Goal: Task Accomplishment & Management: Manage account settings

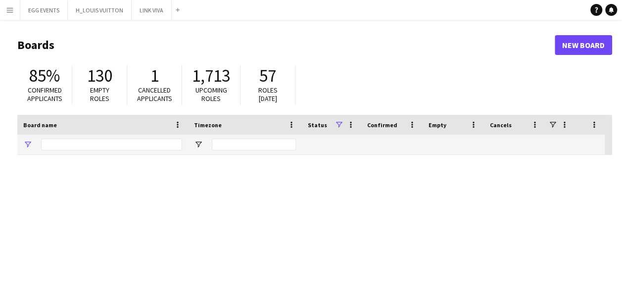
type input "****"
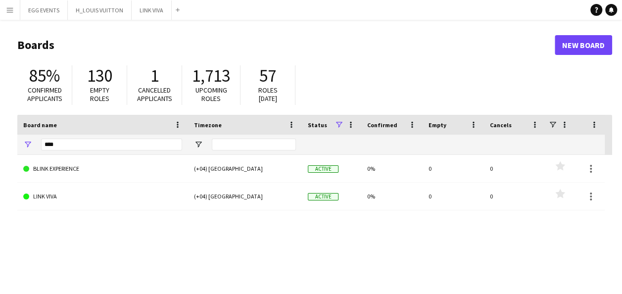
click at [0, 14] on html "Menu Boards Boards Boards All jobs Status Workforce Workforce My Workforce Recr…" at bounding box center [311, 188] width 622 height 377
click at [2, 14] on button "Menu" at bounding box center [10, 10] width 20 height 20
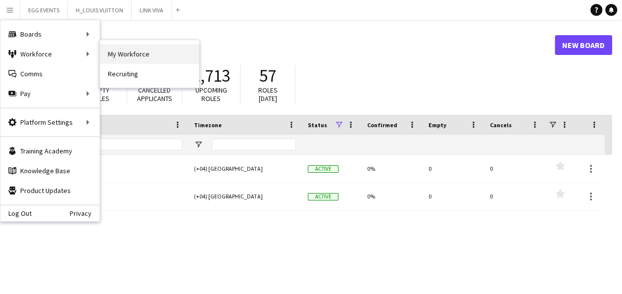
click at [140, 51] on link "My Workforce" at bounding box center [149, 54] width 99 height 20
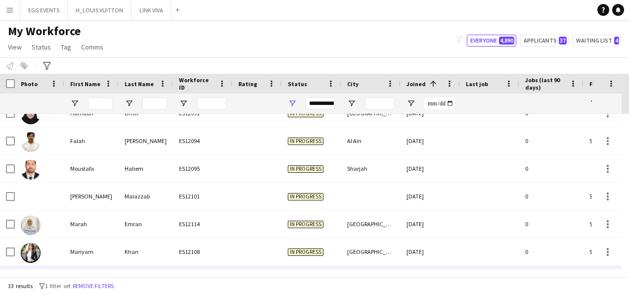
scroll to position [759, 0]
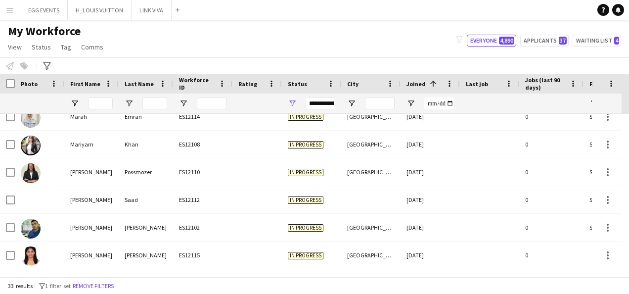
click at [550, 46] on div "My Workforce View Views Default view New view Update view Delete view Edit name…" at bounding box center [314, 41] width 629 height 34
click at [555, 44] on button "Applicants 37" at bounding box center [544, 41] width 48 height 12
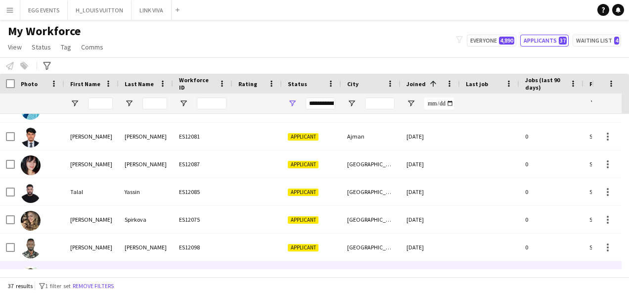
scroll to position [869, 0]
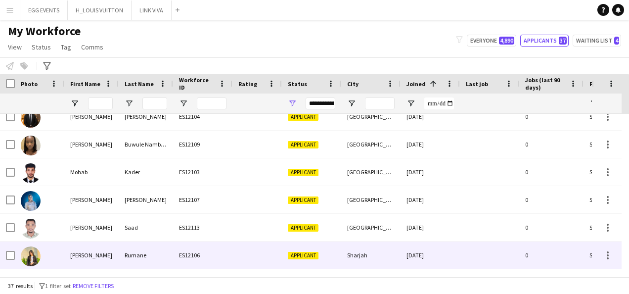
click at [304, 244] on div "Applicant" at bounding box center [311, 254] width 59 height 27
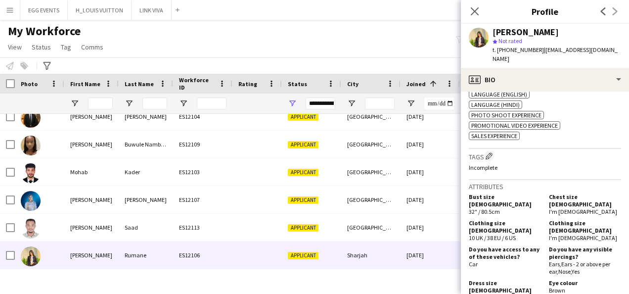
scroll to position [399, 0]
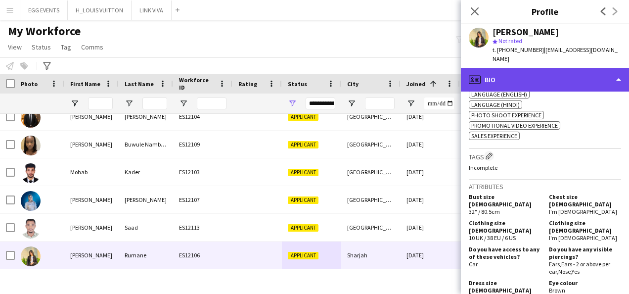
click at [578, 68] on div "profile Bio" at bounding box center [545, 80] width 168 height 24
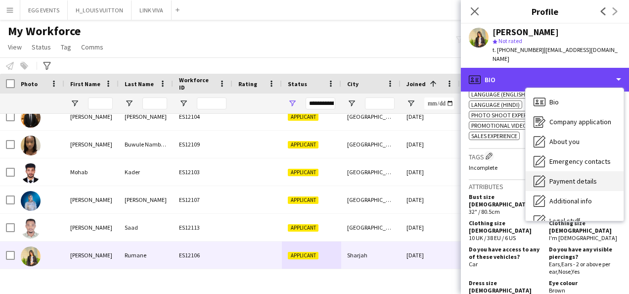
scroll to position [53, 0]
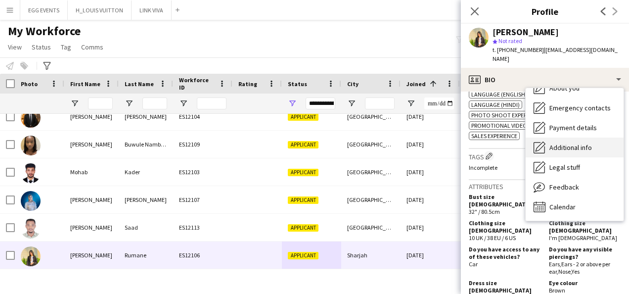
click at [583, 137] on div "Additional info Additional info" at bounding box center [575, 147] width 98 height 20
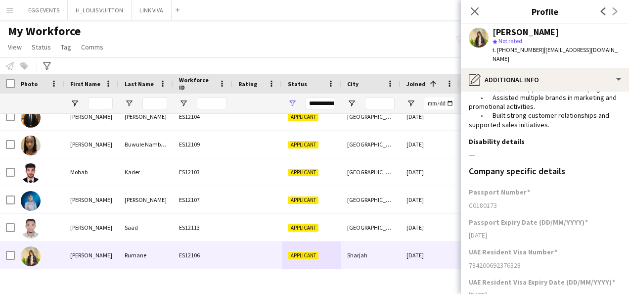
scroll to position [304, 0]
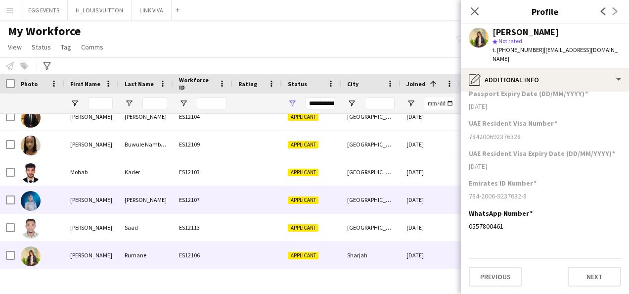
click at [397, 199] on div "[GEOGRAPHIC_DATA]" at bounding box center [370, 199] width 59 height 27
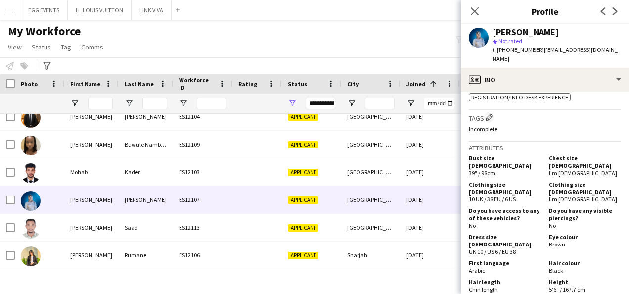
scroll to position [378, 0]
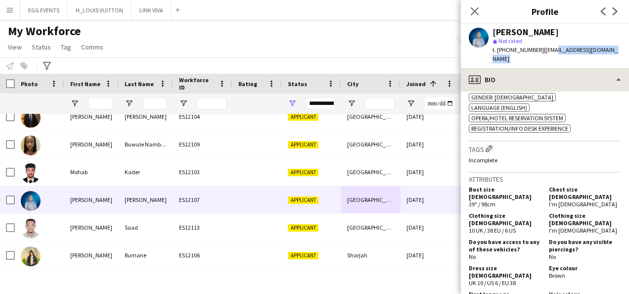
drag, startPoint x: 548, startPoint y: 57, endPoint x: 542, endPoint y: 65, distance: 9.6
click at [542, 65] on app-crew-profile "Close pop-in Profile Previous Next [PERSON_NAME] star Not rated t. [PHONE_NUMBE…" at bounding box center [545, 147] width 168 height 294
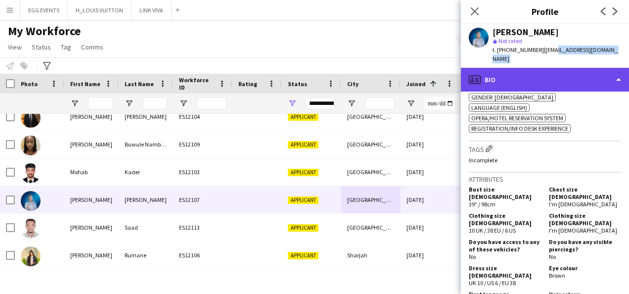
click at [542, 68] on div "profile Bio" at bounding box center [545, 80] width 168 height 24
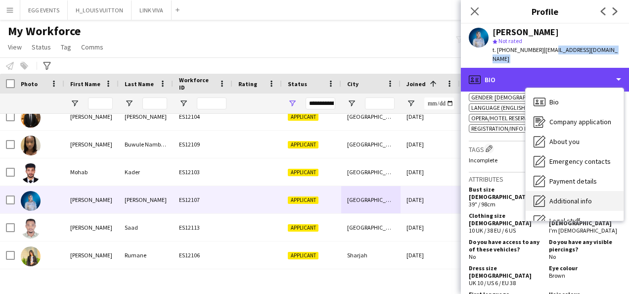
scroll to position [53, 0]
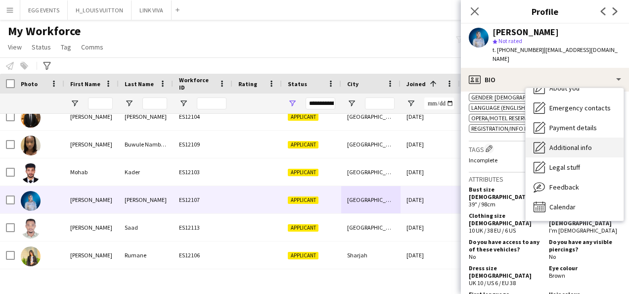
click at [583, 144] on div "Additional info Additional info" at bounding box center [575, 147] width 98 height 20
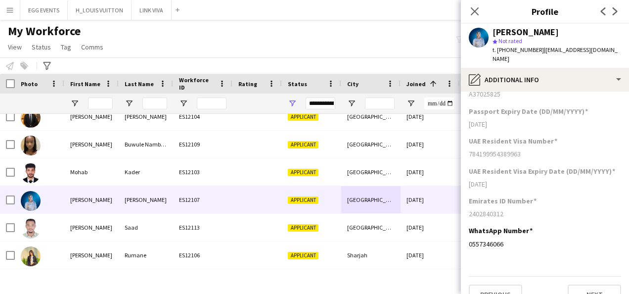
scroll to position [276, 0]
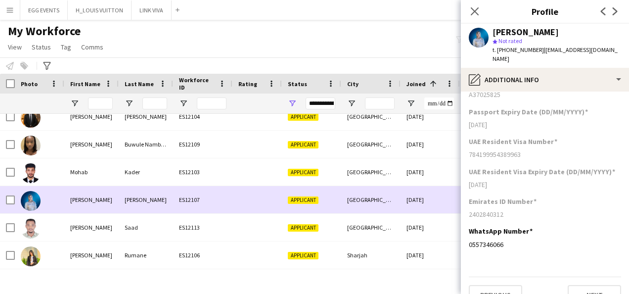
click at [379, 206] on div "[GEOGRAPHIC_DATA]" at bounding box center [370, 199] width 59 height 27
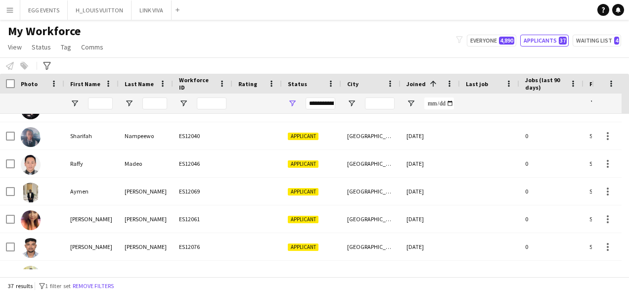
scroll to position [0, 0]
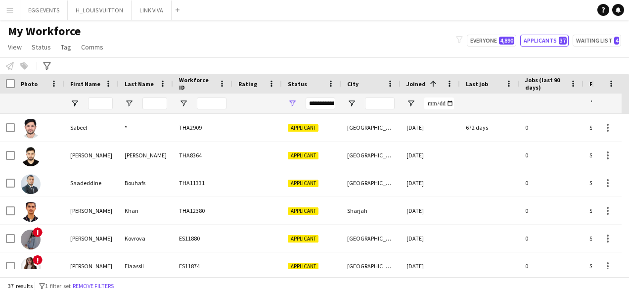
click at [319, 100] on div "**********" at bounding box center [321, 103] width 30 height 12
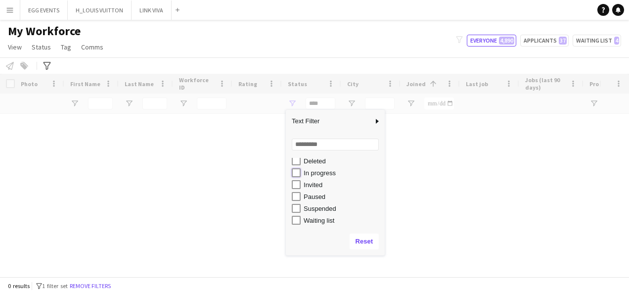
type input "**********"
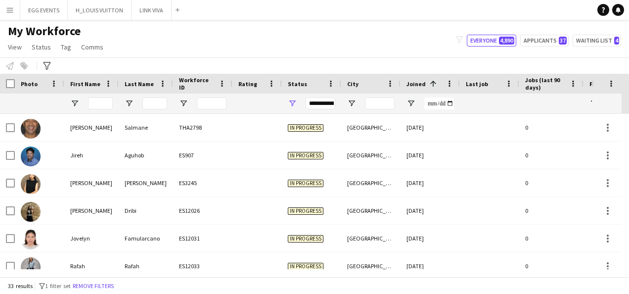
click at [344, 47] on div "My Workforce View Views Default view New view Update view Delete view Edit name…" at bounding box center [314, 41] width 629 height 34
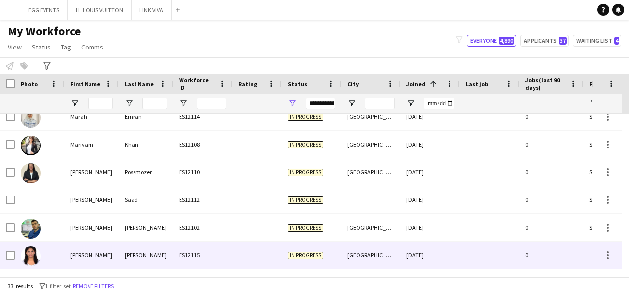
click at [322, 257] on span "In progress" at bounding box center [306, 255] width 36 height 7
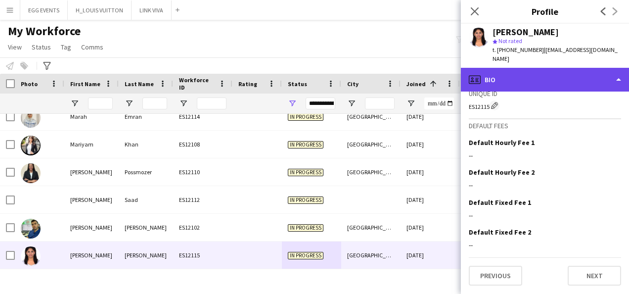
click at [531, 74] on div "profile Bio" at bounding box center [545, 80] width 168 height 24
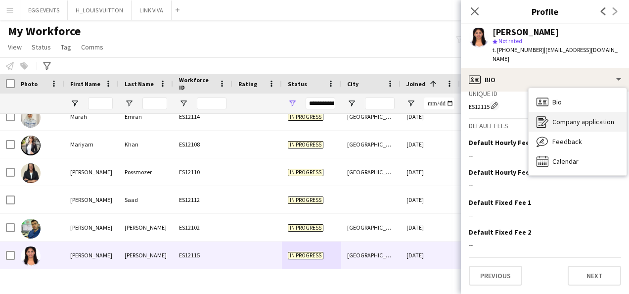
click at [569, 117] on span "Company application" at bounding box center [583, 121] width 62 height 9
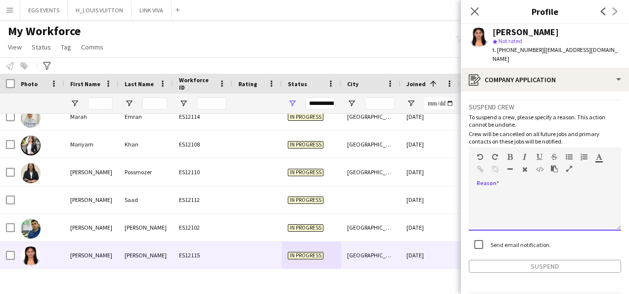
click at [502, 196] on div at bounding box center [545, 211] width 152 height 40
paste div
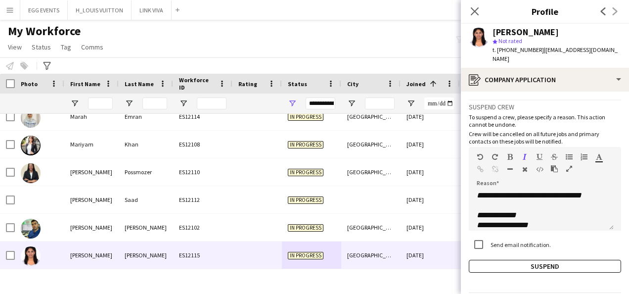
drag, startPoint x: 492, startPoint y: 30, endPoint x: 575, endPoint y: 27, distance: 83.6
click at [575, 27] on div "[PERSON_NAME] star Not rated t. [PHONE_NUMBER] | [EMAIL_ADDRESS][DOMAIN_NAME]" at bounding box center [545, 46] width 168 height 44
copy div "[PERSON_NAME]"
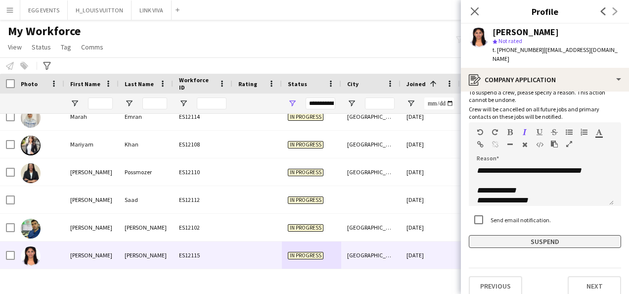
click at [477, 235] on button "Suspend" at bounding box center [545, 241] width 152 height 13
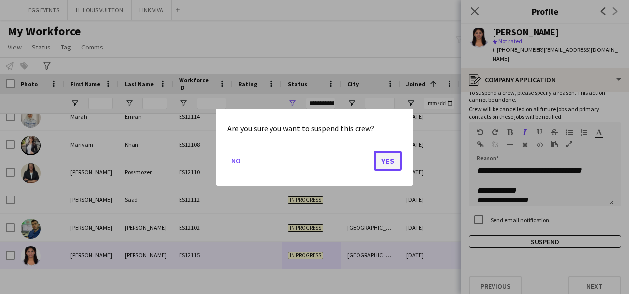
click at [395, 163] on button "Yes" at bounding box center [388, 160] width 28 height 20
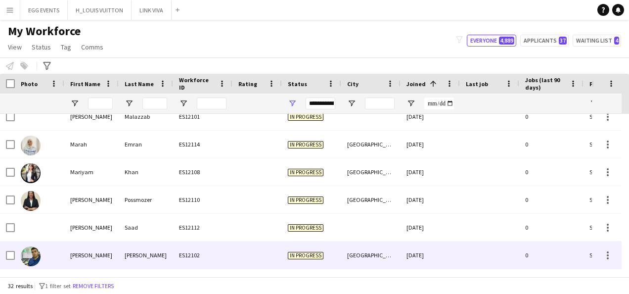
click at [338, 247] on div "In progress" at bounding box center [311, 254] width 59 height 27
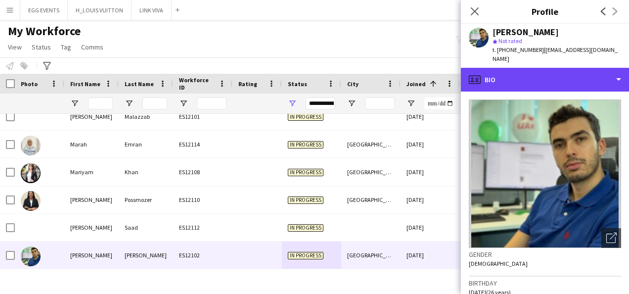
click at [533, 71] on div "profile Bio" at bounding box center [545, 80] width 168 height 24
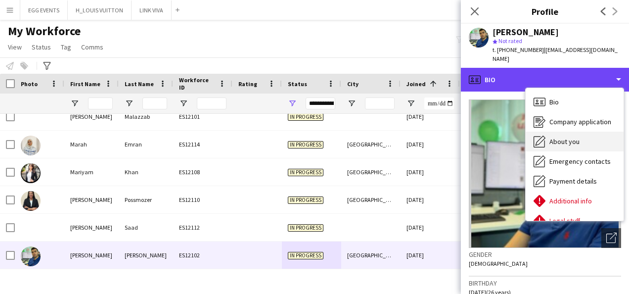
scroll to position [53, 0]
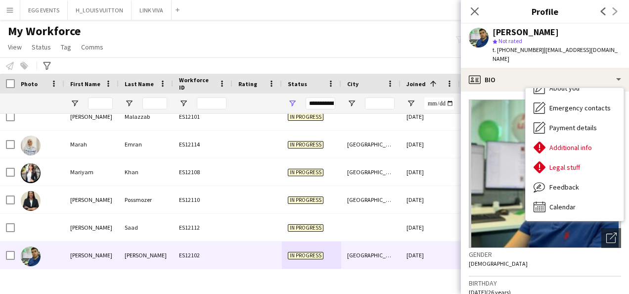
click at [510, 218] on img at bounding box center [545, 173] width 152 height 148
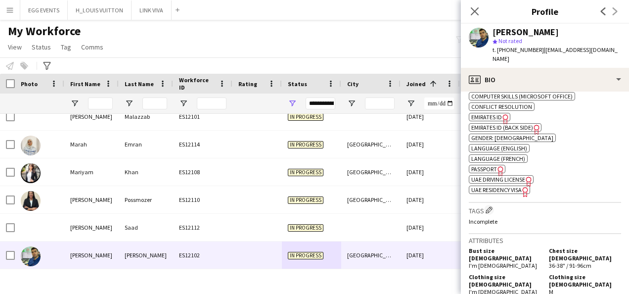
scroll to position [384, 0]
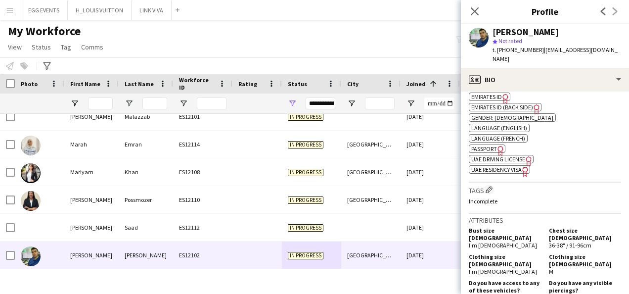
click at [523, 166] on icon "Freelancer has uploaded a photo validation of skill. Click to see" at bounding box center [525, 171] width 10 height 10
click at [528, 58] on div "[PERSON_NAME] star Not rated t. [PHONE_NUMBER] | [EMAIL_ADDRESS][DOMAIN_NAME]" at bounding box center [545, 46] width 168 height 44
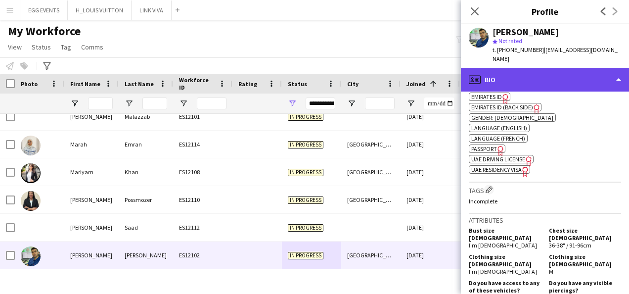
click at [528, 68] on div "profile Bio" at bounding box center [545, 80] width 168 height 24
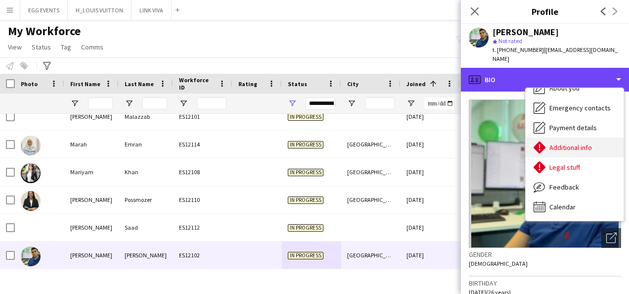
scroll to position [0, 0]
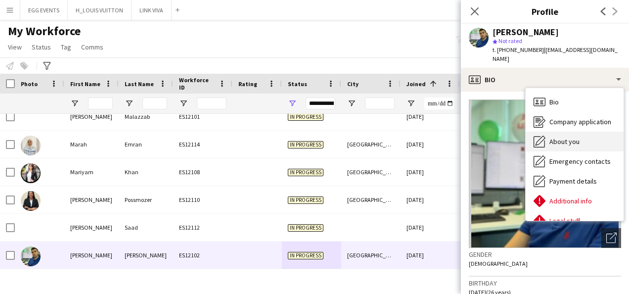
click at [544, 135] on icon at bounding box center [541, 140] width 10 height 10
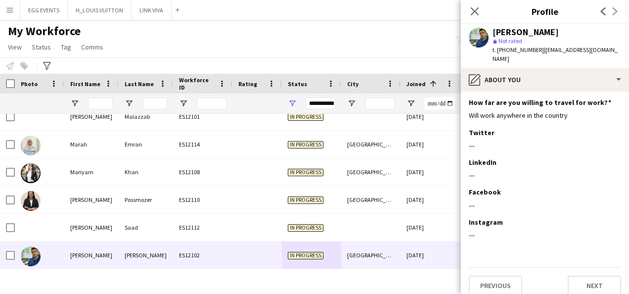
scroll to position [165, 0]
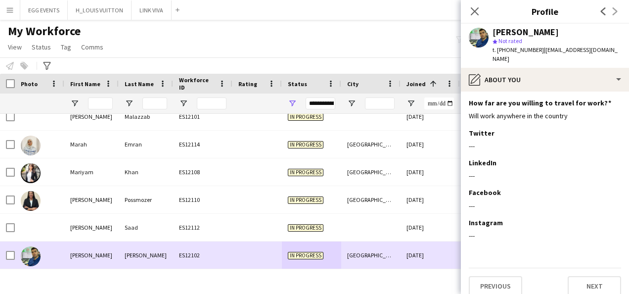
click at [9, 261] on div at bounding box center [10, 255] width 9 height 28
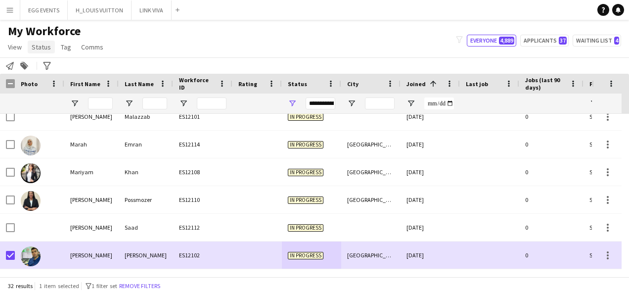
click at [45, 48] on span "Status" at bounding box center [41, 47] width 19 height 9
click at [48, 65] on link "Edit" at bounding box center [62, 68] width 69 height 21
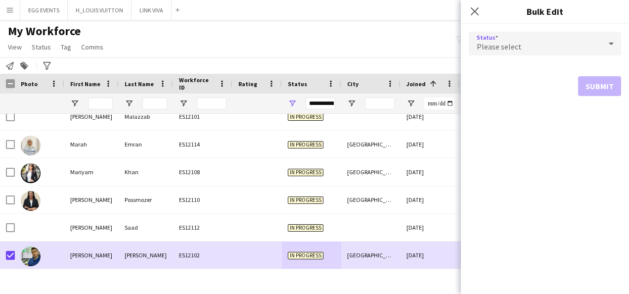
drag, startPoint x: 48, startPoint y: 65, endPoint x: 586, endPoint y: 32, distance: 538.6
click at [586, 32] on div "Please select" at bounding box center [535, 44] width 133 height 24
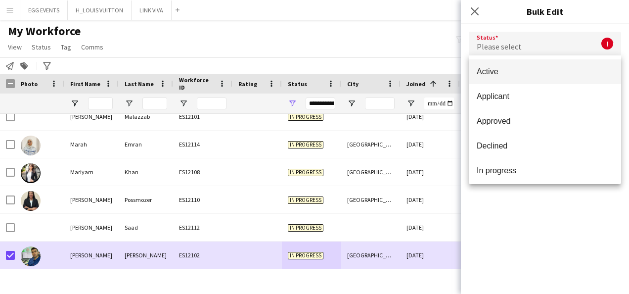
click at [569, 44] on div at bounding box center [314, 147] width 629 height 294
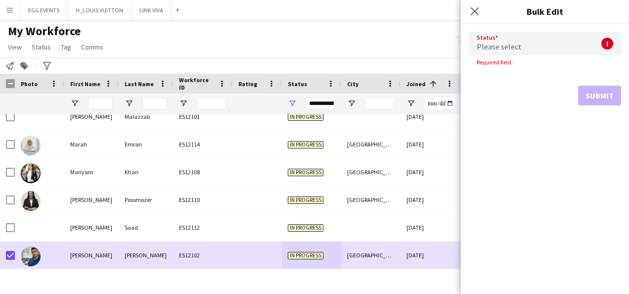
click at [558, 55] on mat-select "Please select" at bounding box center [545, 44] width 152 height 25
click at [567, 49] on div "Please select" at bounding box center [535, 44] width 133 height 24
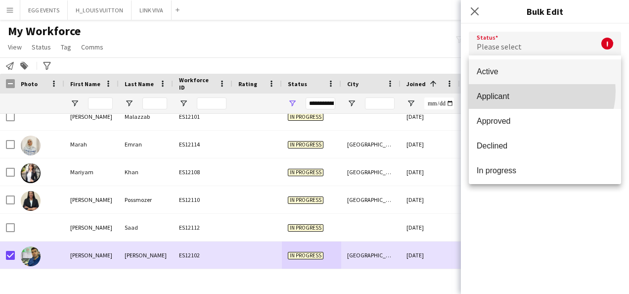
click at [537, 91] on mat-option "Applicant" at bounding box center [545, 96] width 152 height 25
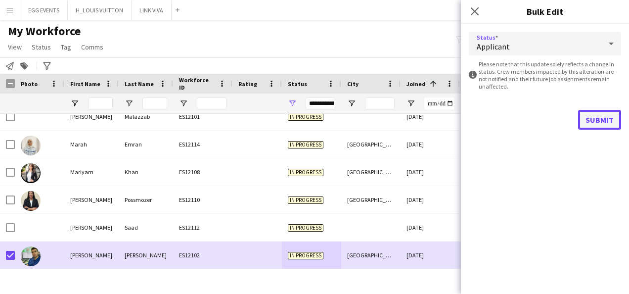
click at [605, 125] on button "Submit" at bounding box center [599, 120] width 43 height 20
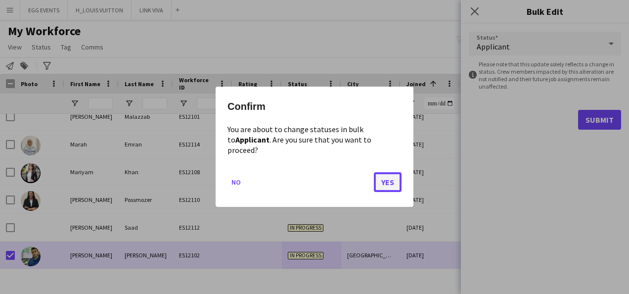
click at [383, 185] on button "Yes" at bounding box center [388, 183] width 28 height 20
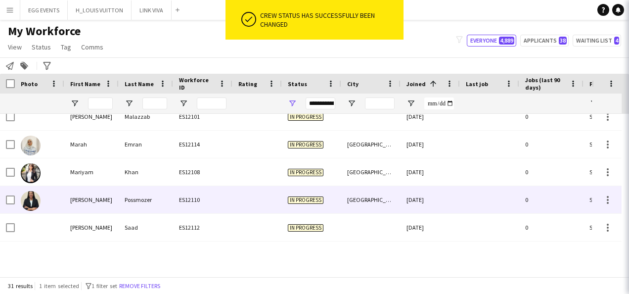
scroll to position [703, 0]
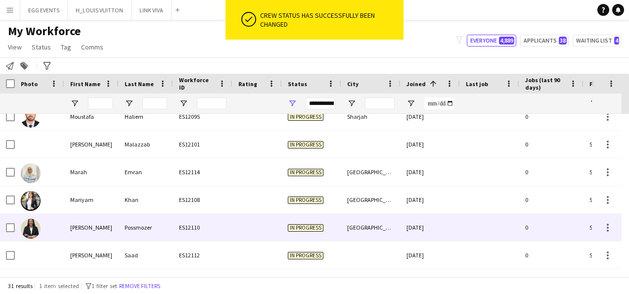
click at [221, 220] on div "ES12110" at bounding box center [202, 227] width 59 height 27
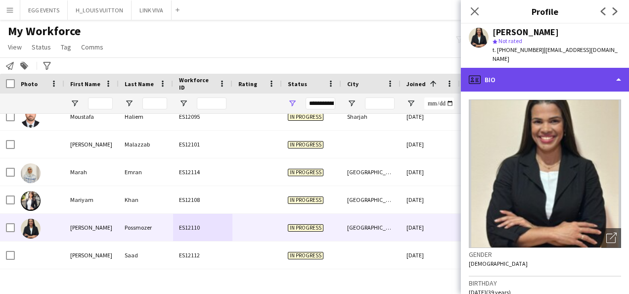
click at [535, 68] on div "profile Bio" at bounding box center [545, 80] width 168 height 24
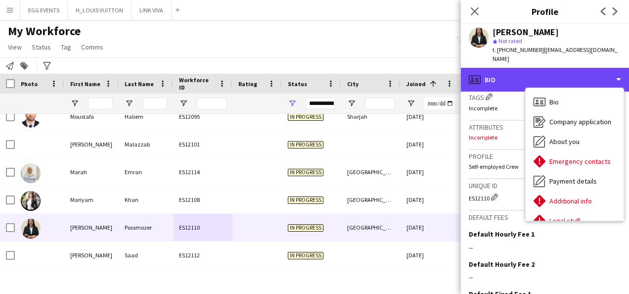
scroll to position [375, 0]
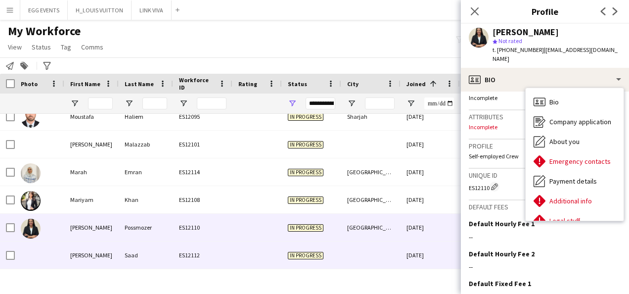
click at [416, 248] on div "[DATE]" at bounding box center [430, 254] width 59 height 27
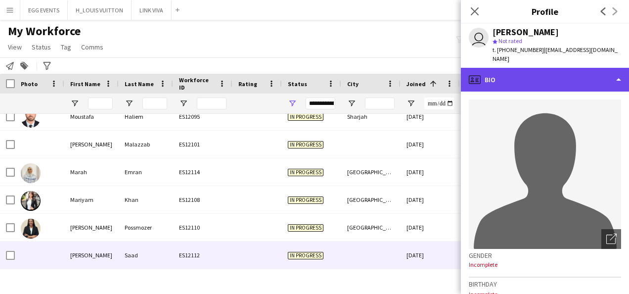
click at [549, 68] on div "profile Bio" at bounding box center [545, 80] width 168 height 24
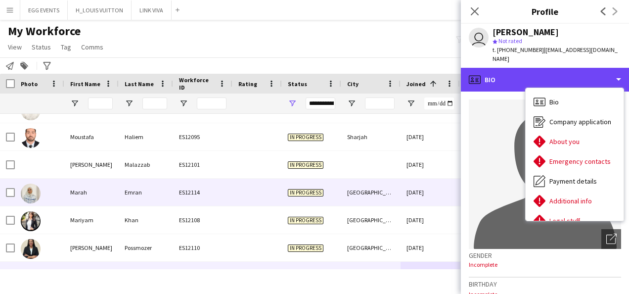
scroll to position [682, 0]
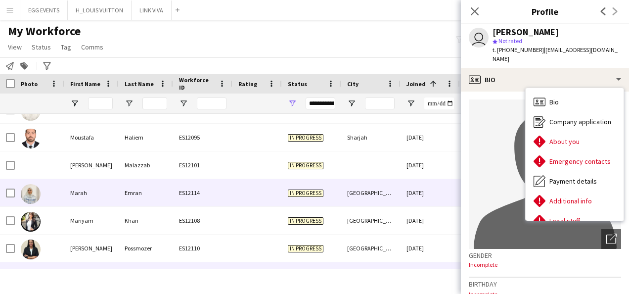
click at [387, 184] on div "[GEOGRAPHIC_DATA]" at bounding box center [370, 192] width 59 height 27
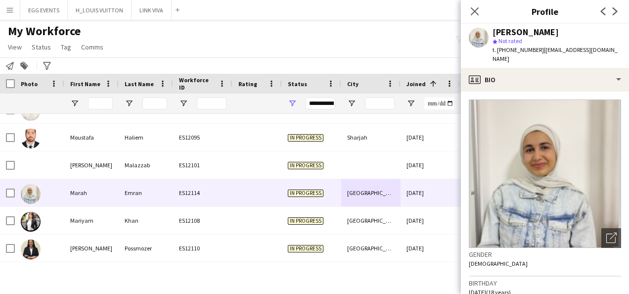
click at [551, 55] on div "[PERSON_NAME] star Not rated t. [PHONE_NUMBER] | [EMAIL_ADDRESS][DOMAIN_NAME]" at bounding box center [545, 46] width 168 height 44
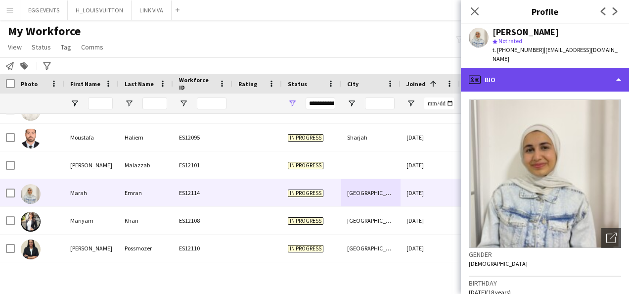
click at [546, 68] on div "profile Bio" at bounding box center [545, 80] width 168 height 24
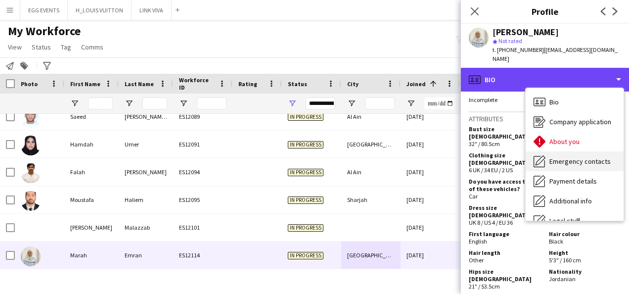
scroll to position [53, 0]
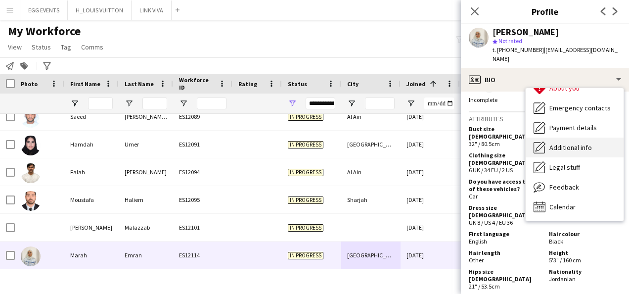
click at [584, 143] on span "Additional info" at bounding box center [570, 147] width 43 height 9
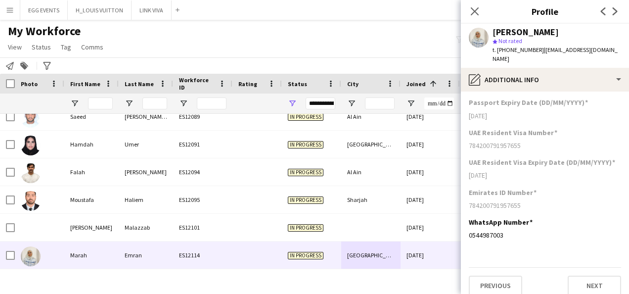
scroll to position [141, 0]
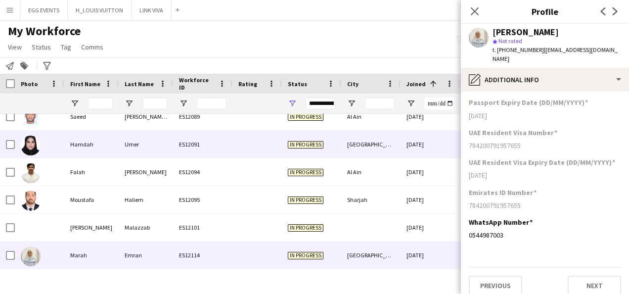
click at [418, 157] on div "[DATE]" at bounding box center [430, 144] width 59 height 27
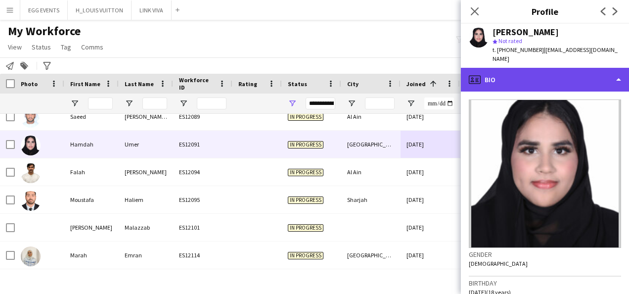
click at [531, 76] on div "profile Bio" at bounding box center [545, 80] width 168 height 24
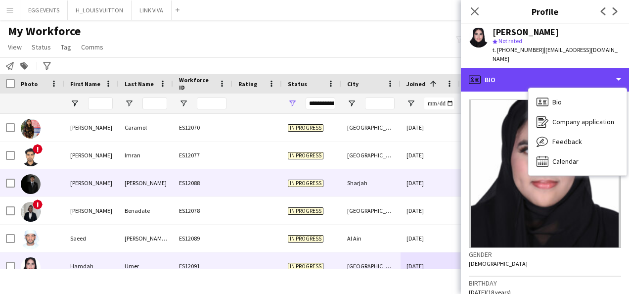
scroll to position [498, 0]
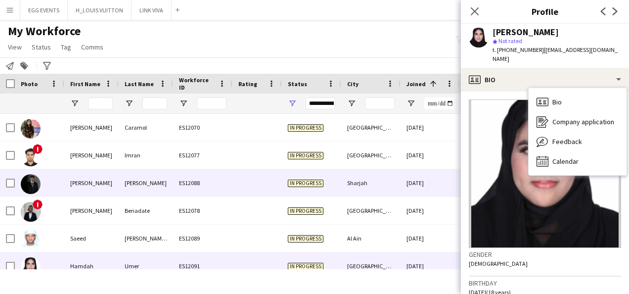
click at [380, 178] on div "Sharjah" at bounding box center [370, 182] width 59 height 27
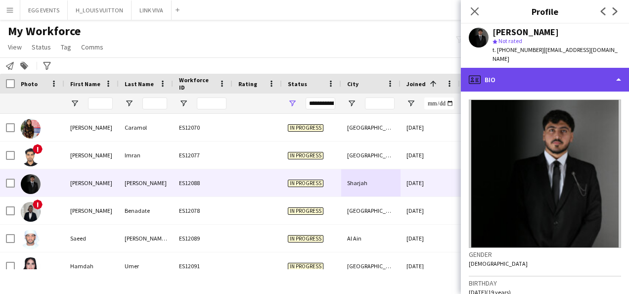
click at [543, 73] on div "profile Bio" at bounding box center [545, 80] width 168 height 24
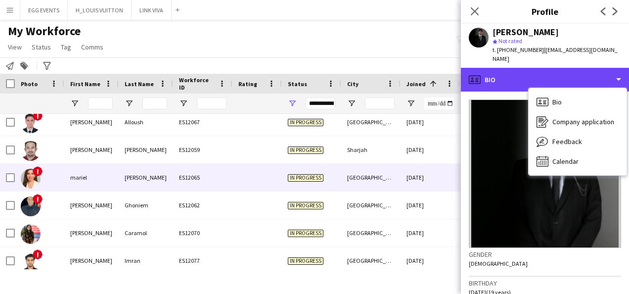
scroll to position [393, 0]
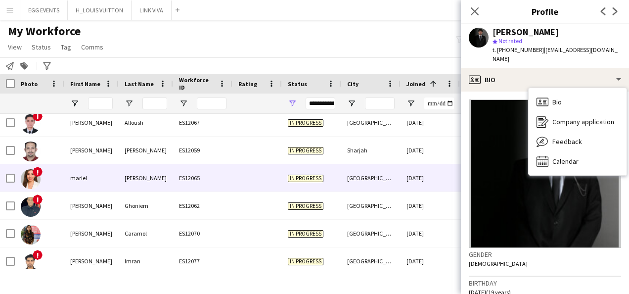
click at [406, 166] on div "[DATE]" at bounding box center [430, 177] width 59 height 27
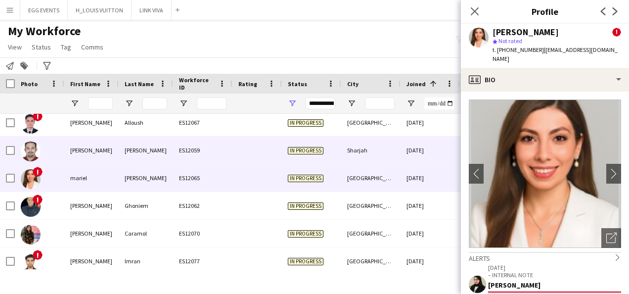
click at [419, 150] on div "[DATE]" at bounding box center [430, 149] width 59 height 27
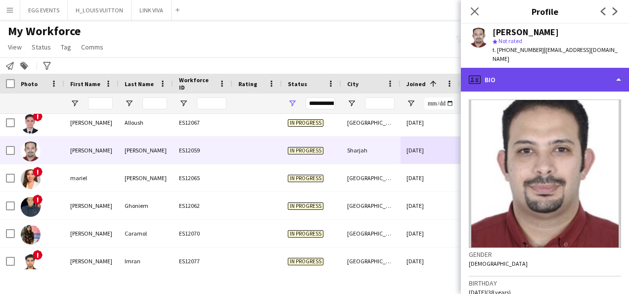
click at [534, 71] on div "profile Bio" at bounding box center [545, 80] width 168 height 24
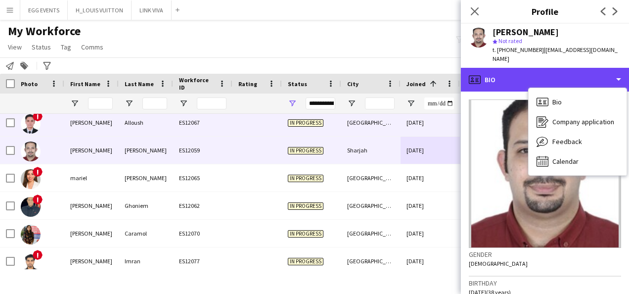
scroll to position [240, 0]
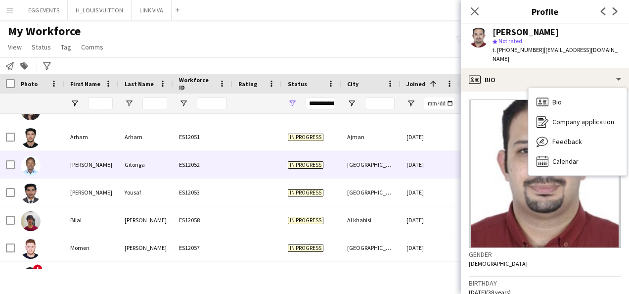
click at [396, 151] on div "[GEOGRAPHIC_DATA]" at bounding box center [370, 164] width 59 height 27
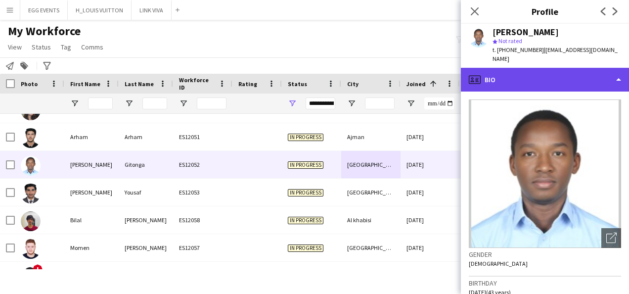
click at [537, 71] on div "profile Bio" at bounding box center [545, 80] width 168 height 24
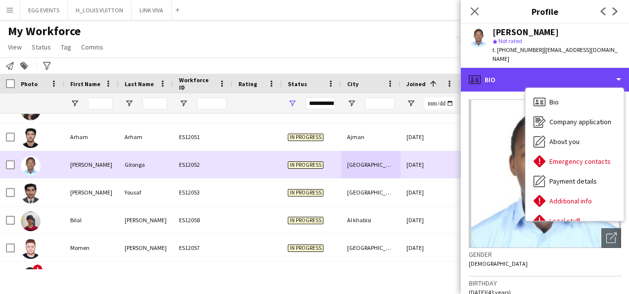
scroll to position [178, 0]
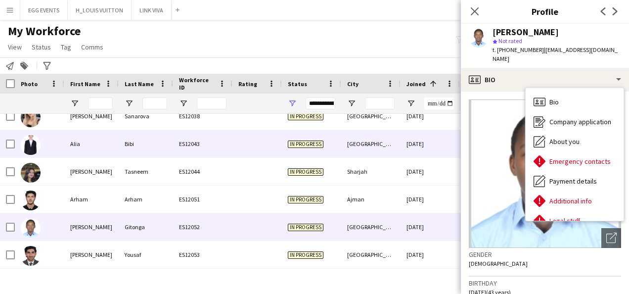
click at [420, 150] on div "[DATE]" at bounding box center [430, 143] width 59 height 27
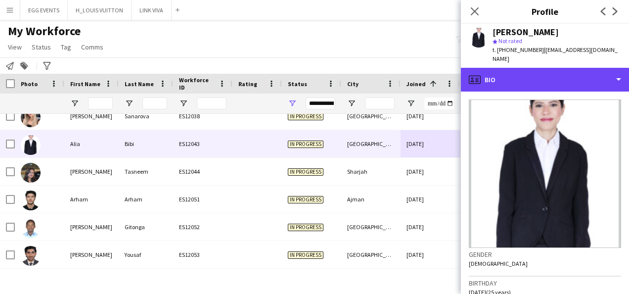
click at [543, 69] on div "profile Bio" at bounding box center [545, 80] width 168 height 24
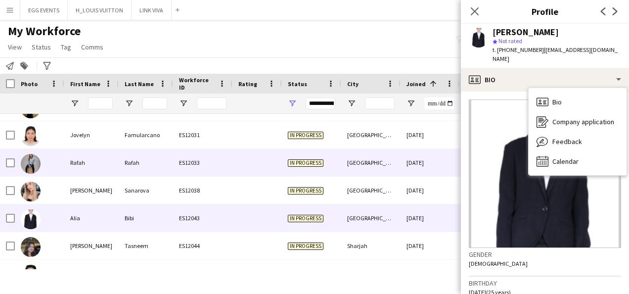
click at [405, 160] on div "[DATE]" at bounding box center [430, 162] width 59 height 27
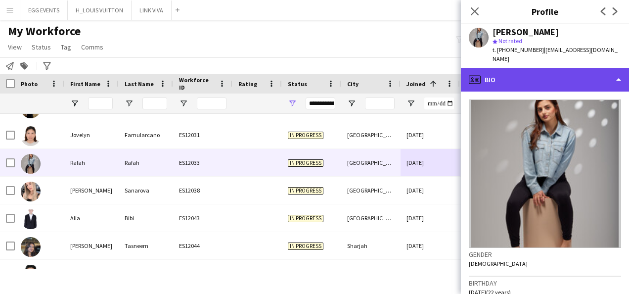
click at [545, 69] on div "profile Bio" at bounding box center [545, 80] width 168 height 24
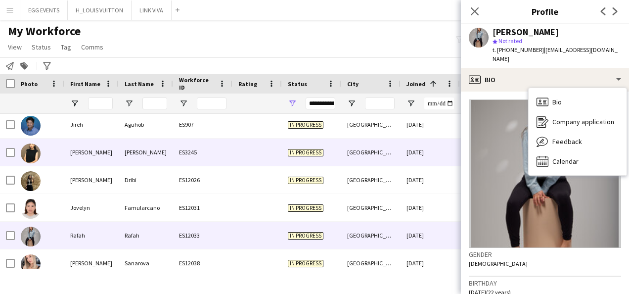
click at [412, 153] on div "[DATE]" at bounding box center [430, 151] width 59 height 27
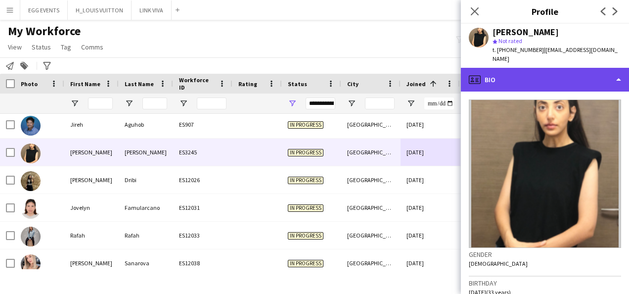
click at [531, 68] on div "profile Bio" at bounding box center [545, 80] width 168 height 24
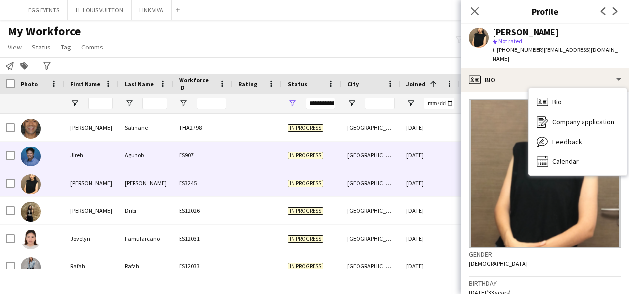
click at [407, 162] on div "[DATE]" at bounding box center [430, 154] width 59 height 27
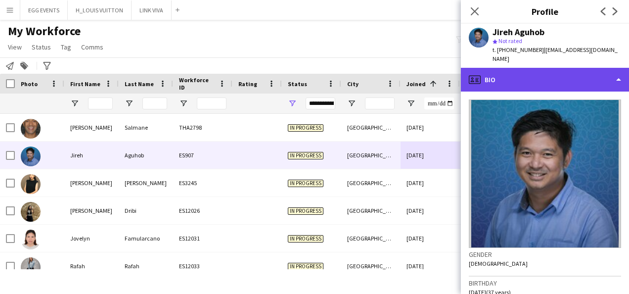
click at [539, 69] on div "profile Bio" at bounding box center [545, 80] width 168 height 24
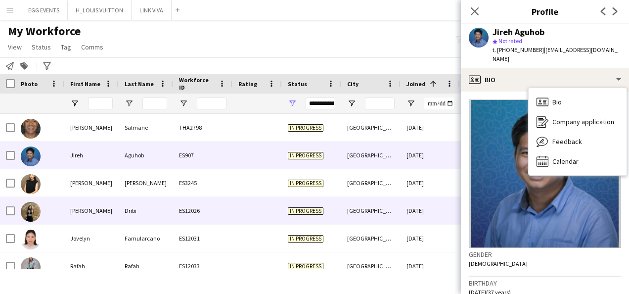
click at [430, 206] on div "[DATE]" at bounding box center [430, 210] width 59 height 27
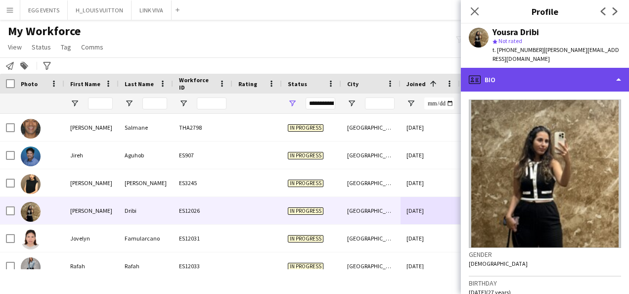
click at [545, 72] on div "profile Bio" at bounding box center [545, 80] width 168 height 24
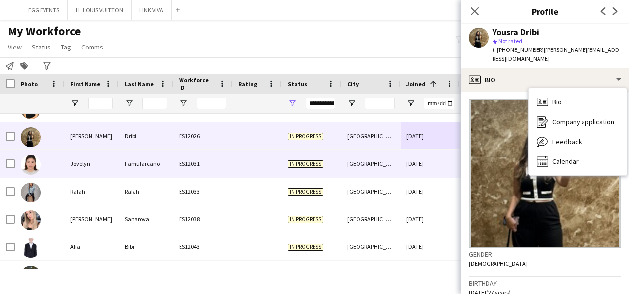
click at [423, 177] on div "[PERSON_NAME] ES12031 In progress [GEOGRAPHIC_DATA] [DATE] 0 35" at bounding box center [374, 164] width 748 height 28
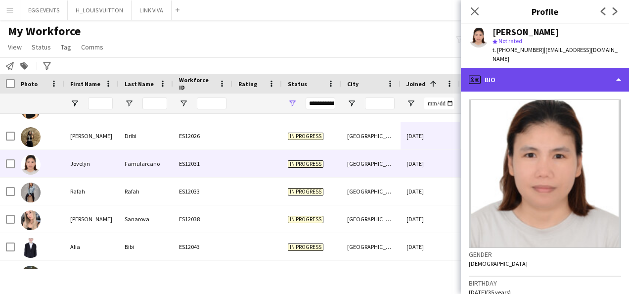
click at [531, 78] on div "profile Bio" at bounding box center [545, 80] width 168 height 24
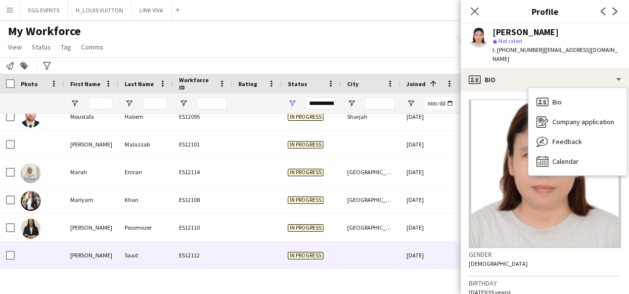
click at [375, 252] on div at bounding box center [370, 254] width 59 height 27
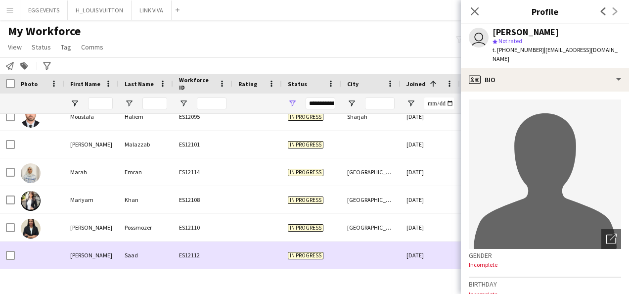
click at [375, 252] on div at bounding box center [370, 254] width 59 height 27
